Goal: Transaction & Acquisition: Obtain resource

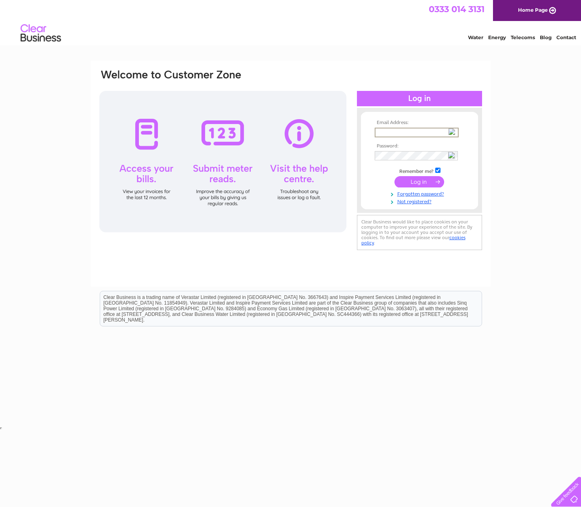
type input "[PERSON_NAME][EMAIL_ADDRESS][PERSON_NAME][DOMAIN_NAME]"
click at [419, 177] on input "submit" at bounding box center [419, 180] width 50 height 11
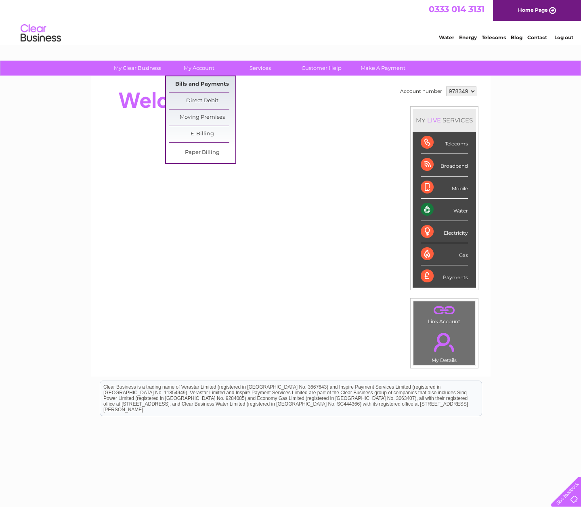
click at [205, 84] on link "Bills and Payments" at bounding box center [202, 84] width 67 height 16
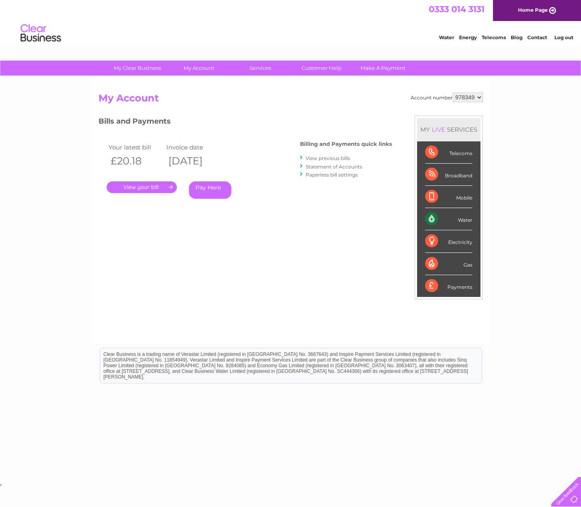
click at [167, 185] on link "." at bounding box center [142, 187] width 70 height 12
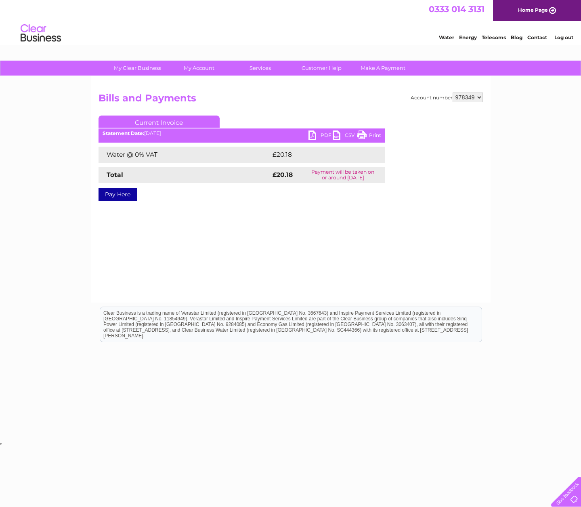
click at [311, 133] on link "PDF" at bounding box center [320, 136] width 24 height 12
